Goal: Communication & Community: Share content

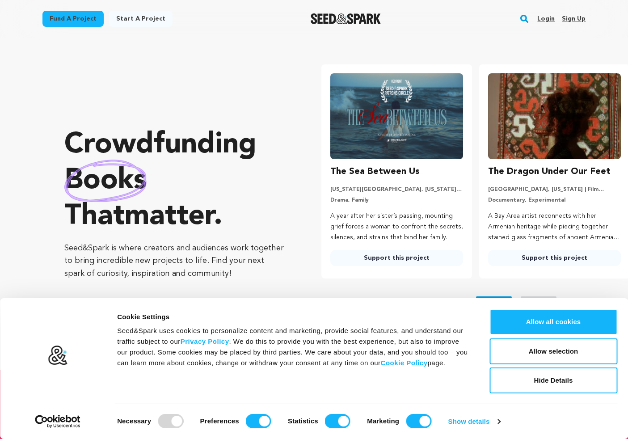
click at [547, 17] on link "Login" at bounding box center [546, 19] width 17 height 14
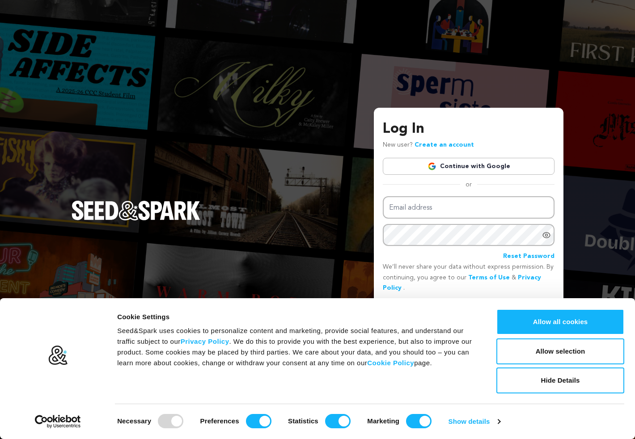
type input "[EMAIL_ADDRESS][DOMAIN_NAME]"
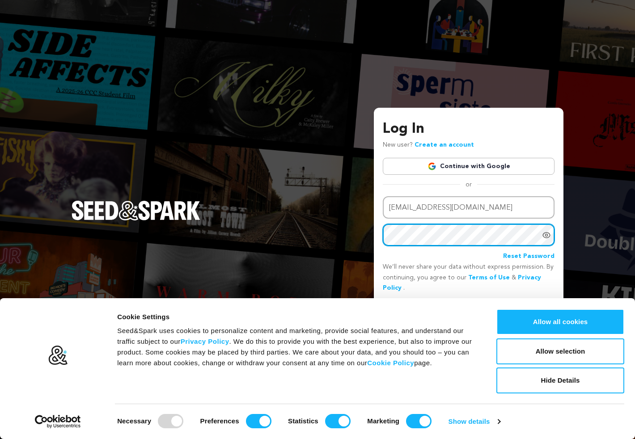
click at [539, 308] on button "Login" at bounding box center [539, 309] width 32 height 16
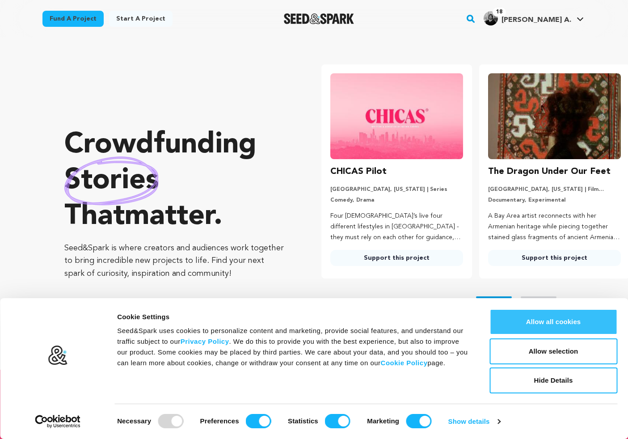
click at [542, 320] on button "Allow all cookies" at bounding box center [554, 322] width 128 height 26
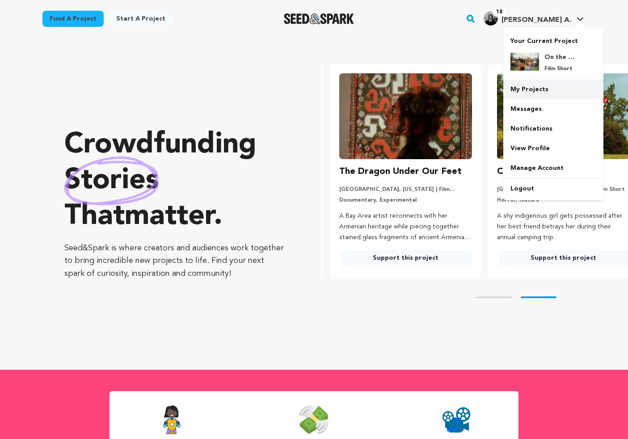
scroll to position [0, 165]
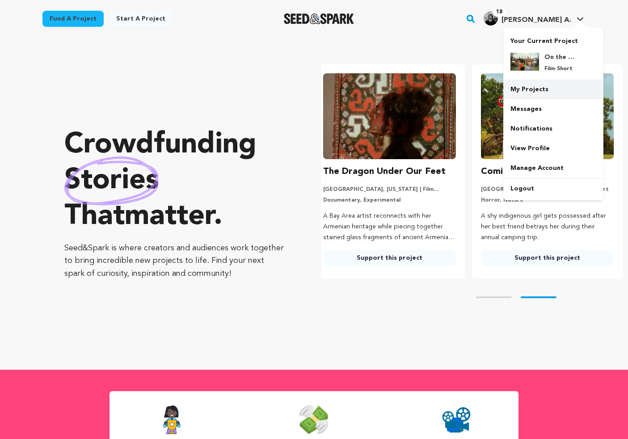
click at [545, 85] on link "My Projects" at bounding box center [554, 90] width 100 height 20
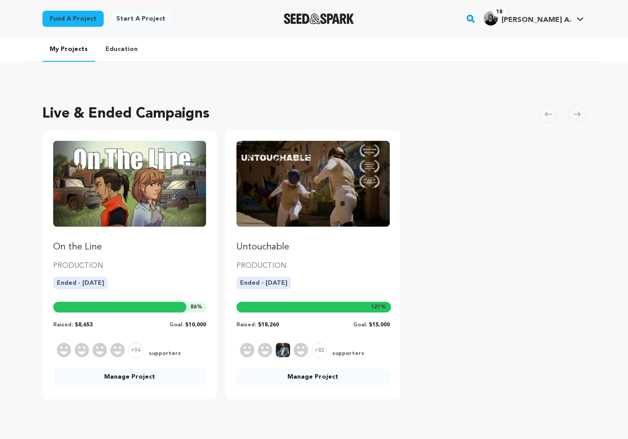
click at [304, 193] on img "Fund Untouchable" at bounding box center [313, 184] width 153 height 86
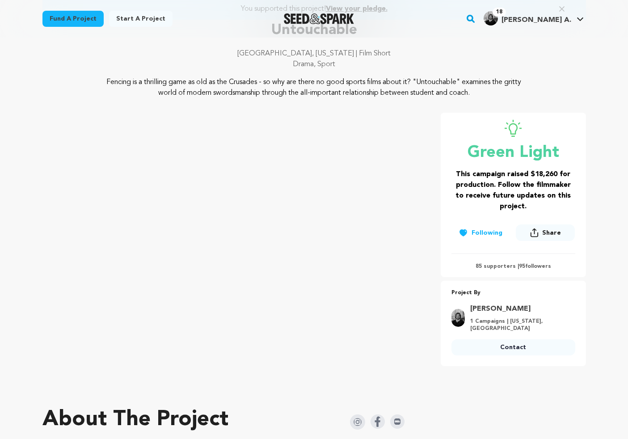
scroll to position [173, 0]
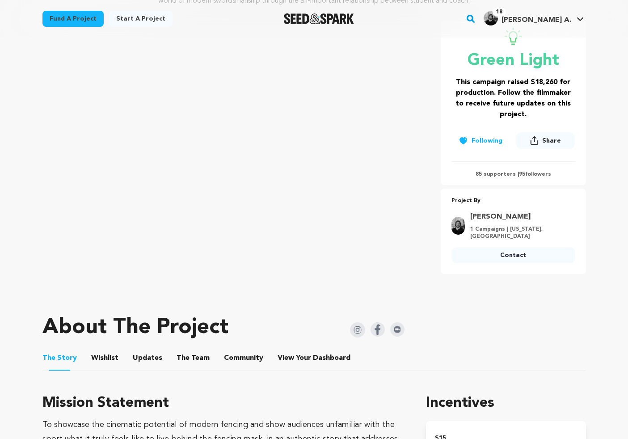
click at [237, 349] on button "Community" at bounding box center [243, 359] width 21 height 21
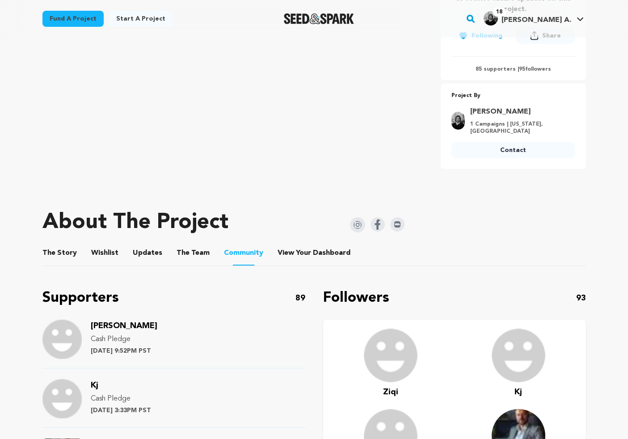
scroll to position [397, 0]
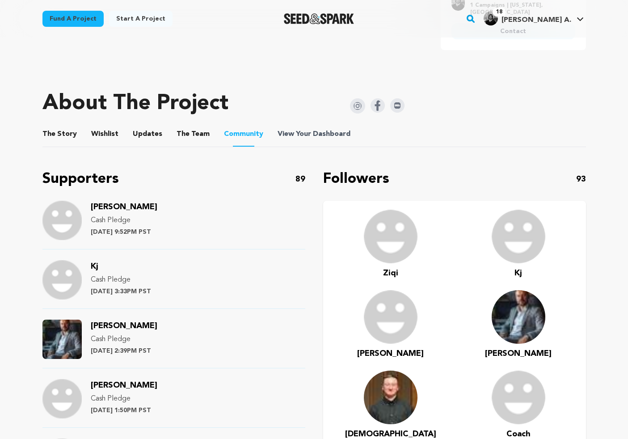
click at [316, 130] on span "Dashboard" at bounding box center [332, 134] width 38 height 11
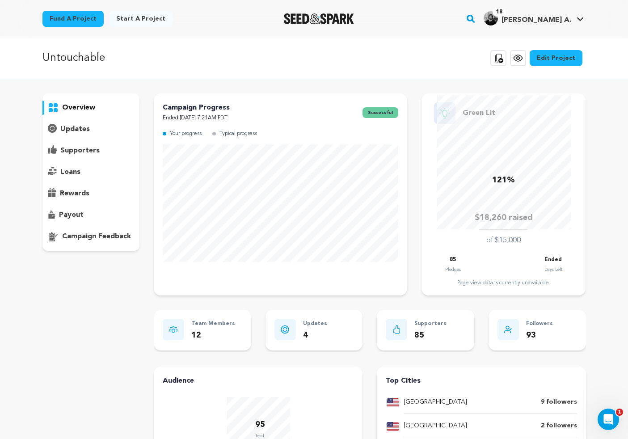
click at [78, 150] on p "supporters" at bounding box center [79, 150] width 39 height 11
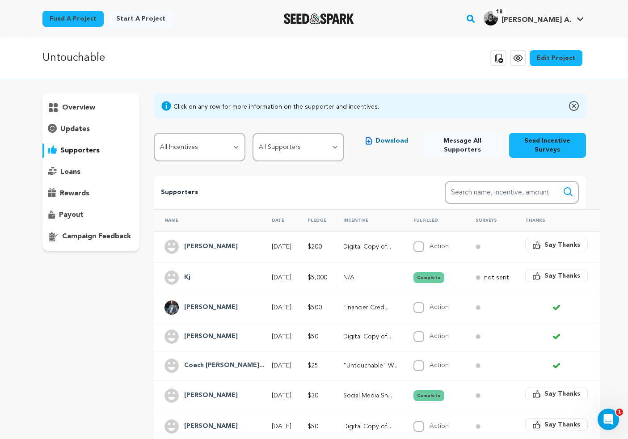
click at [460, 146] on span "Message All Supporters" at bounding box center [462, 145] width 65 height 18
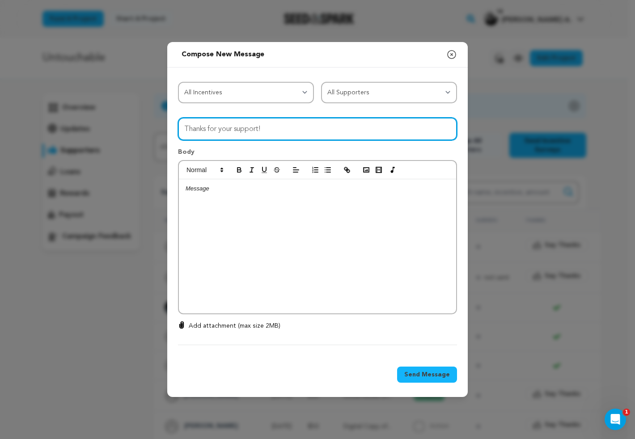
drag, startPoint x: 288, startPoint y: 131, endPoint x: 152, endPoint y: 111, distance: 137.4
click at [152, 111] on div "Send message to Say thanks to Compose New Message Close modal All Incentives So…" at bounding box center [317, 219] width 635 height 439
type input "UNTOUCHABLE Sets Its Premiere Date!"
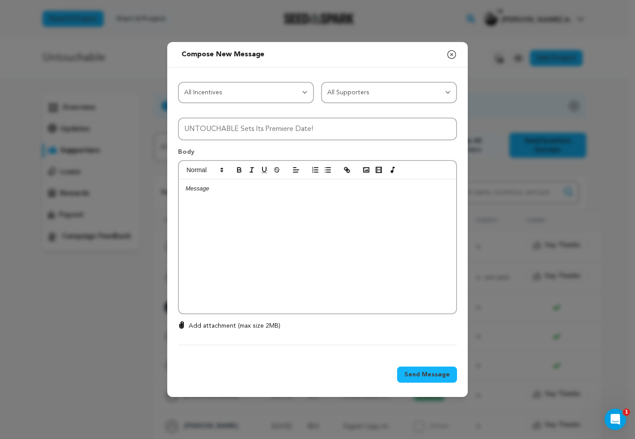
click at [257, 206] on div at bounding box center [317, 246] width 277 height 134
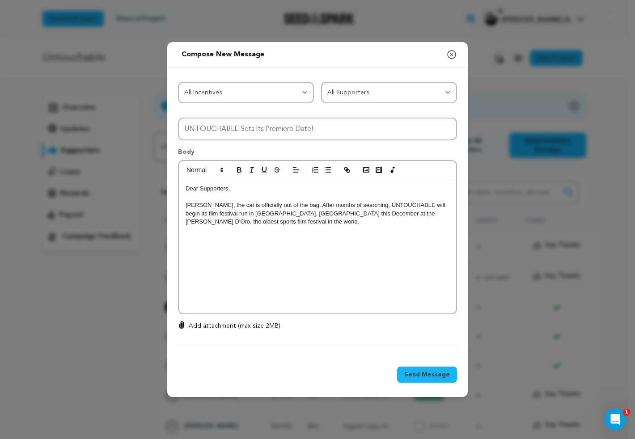
click at [317, 213] on p "Welp, the cat is officially out of the bag. After months of searching, UNTOUCHA…" at bounding box center [318, 213] width 264 height 25
click at [398, 212] on p "Welp, the cat is officially out of the bag. After months of searching, UNTOUCHA…" at bounding box center [318, 213] width 264 height 25
click at [297, 223] on p "Welp, the cat is officially out of the bag. After months of searching, UNTOUCHA…" at bounding box center [318, 213] width 264 height 25
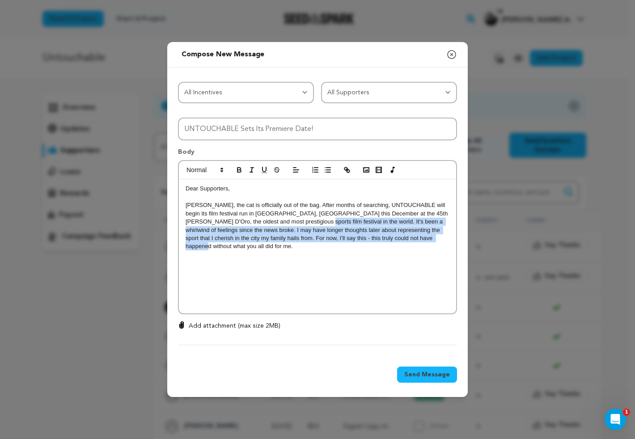
drag, startPoint x: 440, startPoint y: 241, endPoint x: 296, endPoint y: 219, distance: 145.1
click at [296, 219] on p "Welp, the cat is officially out of the bag. After months of searching, UNTOUCHA…" at bounding box center [318, 226] width 264 height 50
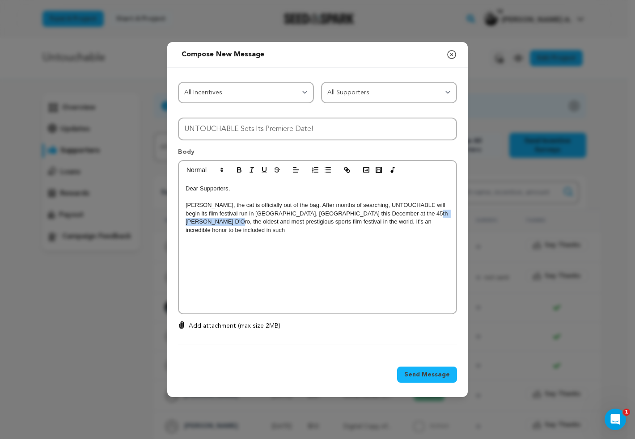
drag, startPoint x: 398, startPoint y: 213, endPoint x: 213, endPoint y: 223, distance: 185.4
click at [213, 223] on p "Welp, the cat is officially out of the bag. After months of searching, UNTOUCHA…" at bounding box center [318, 217] width 264 height 33
click at [343, 220] on p "Welp, the cat is officially out of the bag. After months of searching, UNTOUCHA…" at bounding box center [318, 217] width 264 height 33
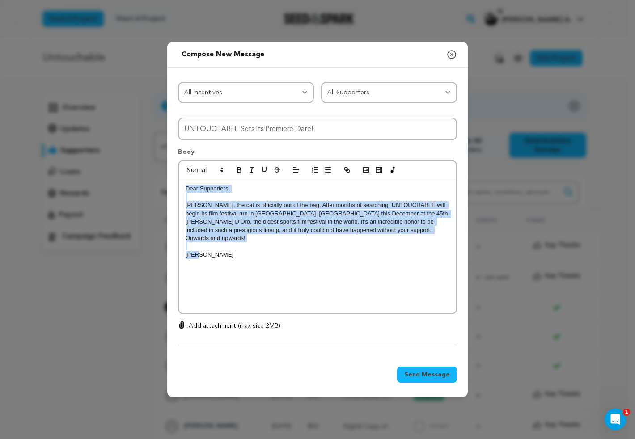
copy div "Dear Supporters, Welp, the cat is officially out of the bag. After months of se…"
click at [278, 274] on div "Dear Supporters, Welp, the cat is officially out of the bag. After months of se…" at bounding box center [317, 246] width 277 height 134
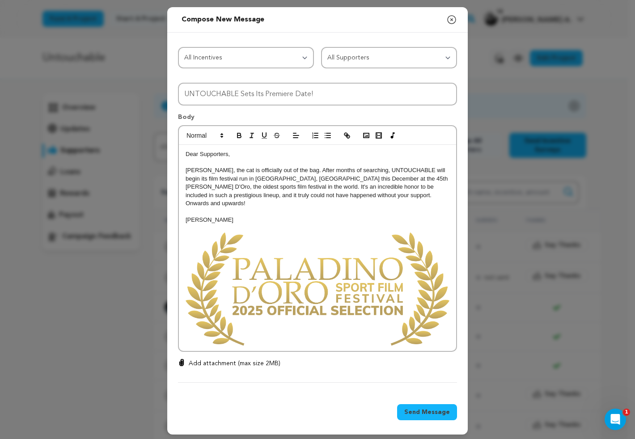
click at [411, 408] on span "Send Message" at bounding box center [427, 412] width 46 height 9
